Goal: Information Seeking & Learning: Find specific fact

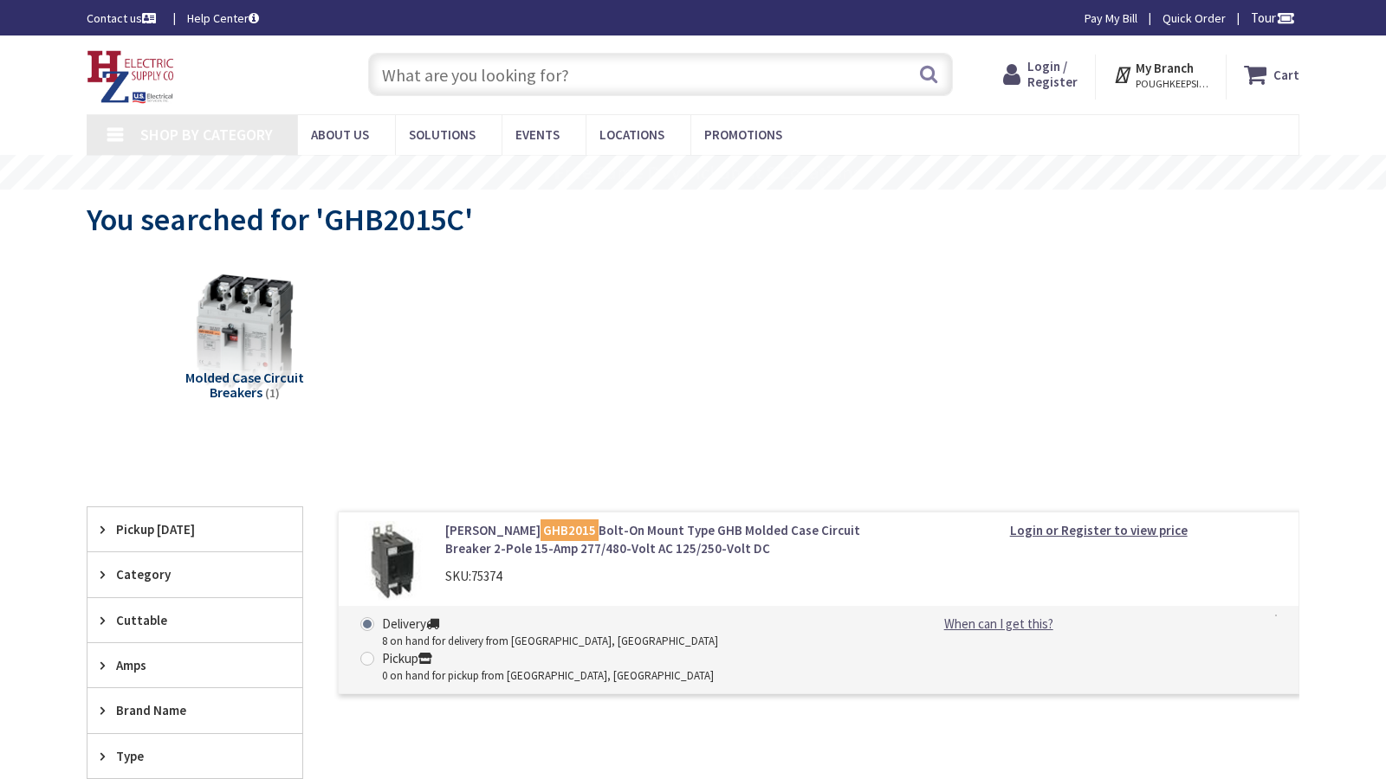
type input "Centennial Ave, Piscataway, NJ 08854, USA"
